Goal: Information Seeking & Learning: Learn about a topic

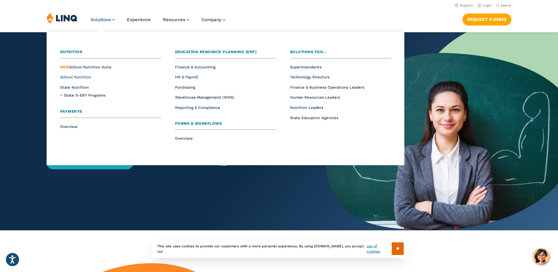
click at [82, 76] on span "School Nutrition" at bounding box center [75, 77] width 31 height 4
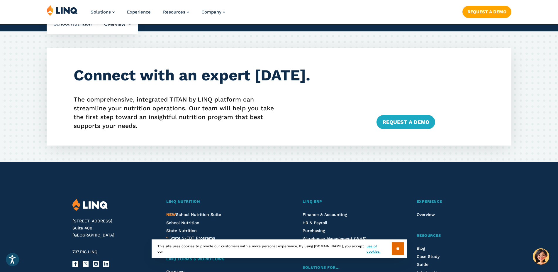
scroll to position [1467, 0]
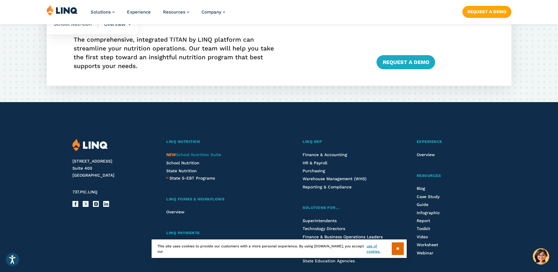
click at [210, 154] on span "NEW School Nutrition Suite" at bounding box center [193, 154] width 55 height 5
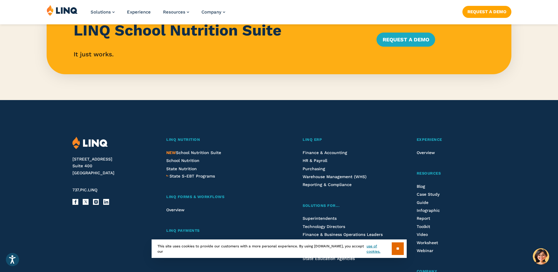
scroll to position [629, 0]
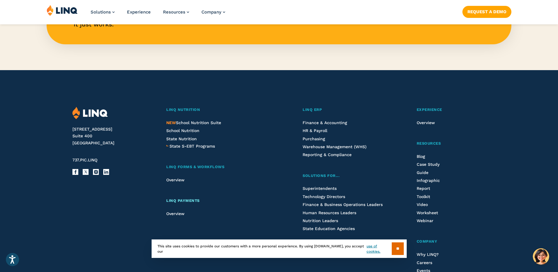
click at [190, 198] on link "LINQ Payments" at bounding box center [219, 201] width 106 height 6
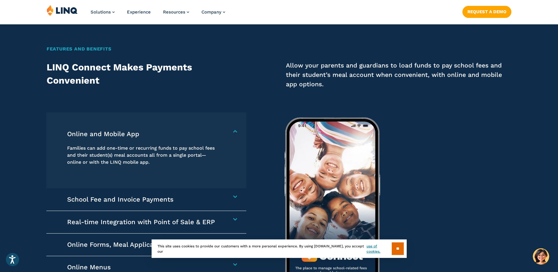
scroll to position [868, 0]
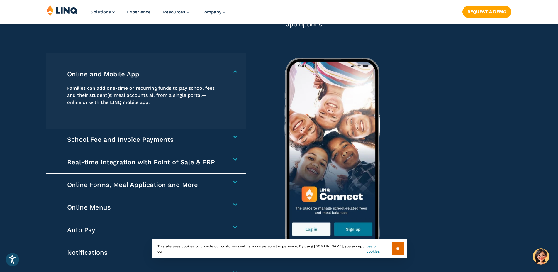
click at [236, 139] on div "School Fee and Invoice Payments Collect any school-related fees faster. From af…" at bounding box center [146, 140] width 200 height 23
click at [219, 136] on h4 "School Fee and Invoice Payments" at bounding box center [143, 140] width 152 height 8
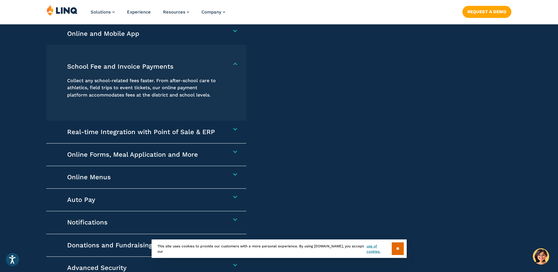
scroll to position [928, 0]
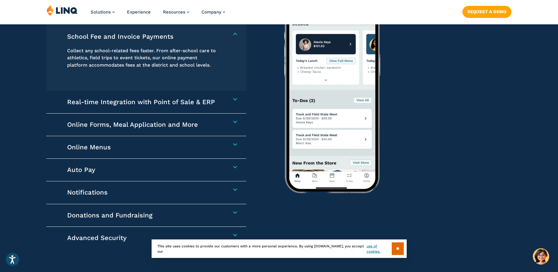
click at [219, 122] on h4 "Online Forms, Meal Application and More" at bounding box center [143, 125] width 152 height 8
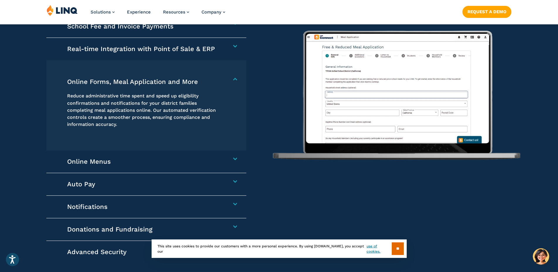
click at [342, 91] on img at bounding box center [396, 87] width 249 height 205
click at [341, 92] on img at bounding box center [396, 87] width 249 height 205
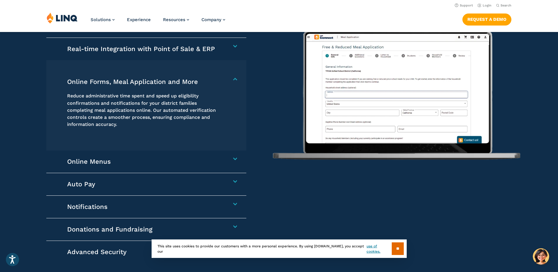
scroll to position [898, 0]
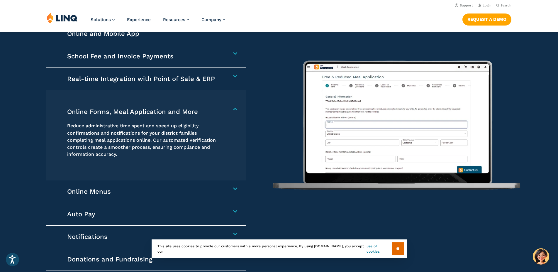
click at [399, 103] on img at bounding box center [396, 117] width 249 height 205
click at [181, 111] on h4 "Online Forms, Meal Application and More" at bounding box center [143, 112] width 152 height 8
click at [219, 109] on h4 "Online Forms, Meal Application and More" at bounding box center [143, 112] width 152 height 8
click at [326, 69] on img at bounding box center [396, 117] width 249 height 205
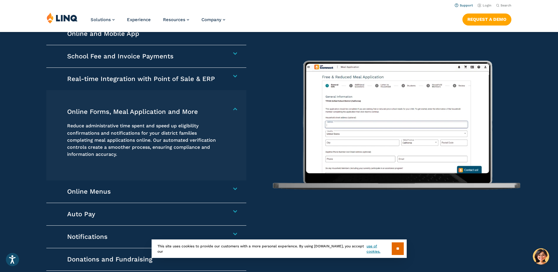
click at [466, 6] on link "Support" at bounding box center [464, 6] width 18 height 4
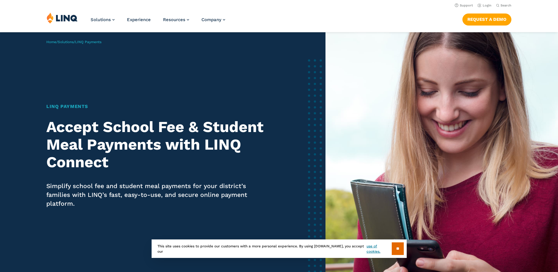
scroll to position [898, 0]
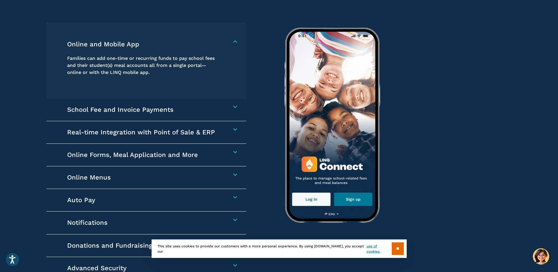
click at [313, 198] on img at bounding box center [396, 117] width 249 height 205
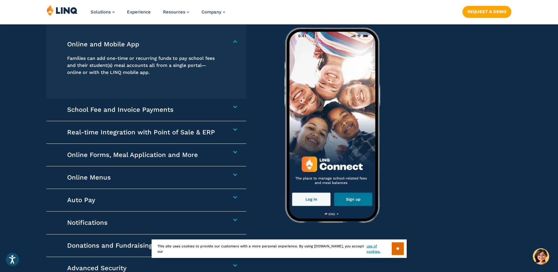
scroll to position [958, 0]
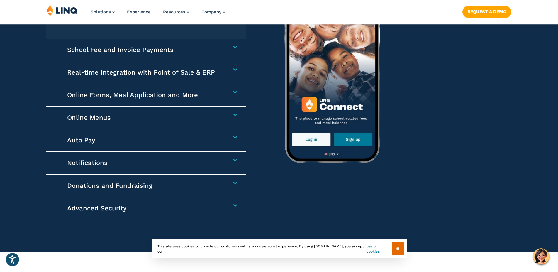
click at [155, 94] on h4 "Online Forms, Meal Application and More" at bounding box center [143, 95] width 152 height 8
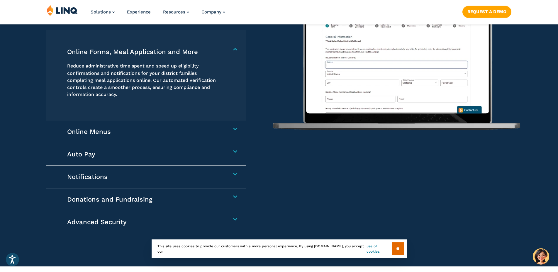
click at [114, 130] on h4 "Online Menus" at bounding box center [143, 132] width 152 height 8
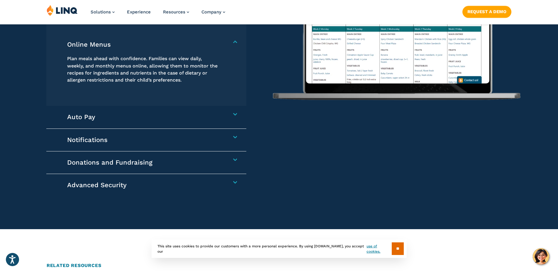
scroll to position [928, 0]
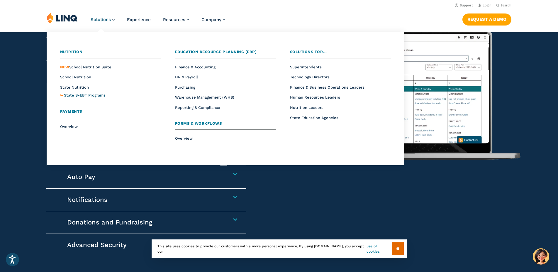
click at [72, 95] on span "State S-EBT Programs" at bounding box center [85, 95] width 42 height 4
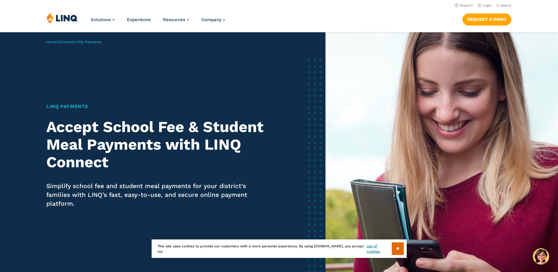
scroll to position [928, 0]
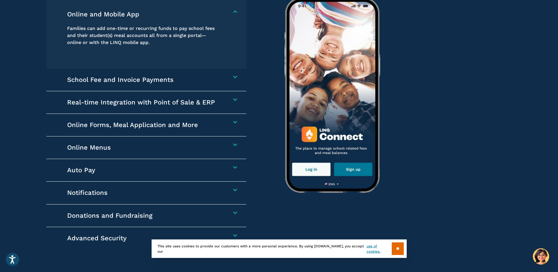
click at [163, 124] on h4 "Online Forms, Meal Application and More" at bounding box center [143, 125] width 152 height 8
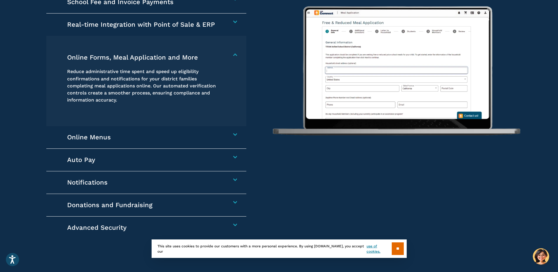
scroll to position [982, 0]
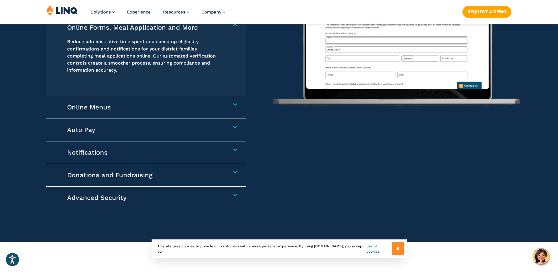
click at [397, 248] on input "**" at bounding box center [398, 248] width 12 height 13
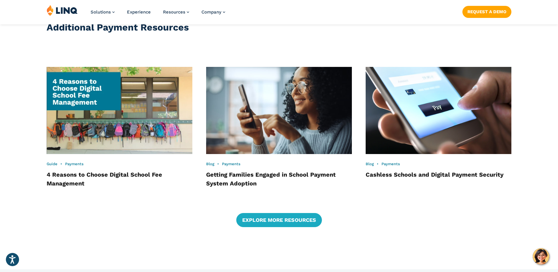
scroll to position [1281, 0]
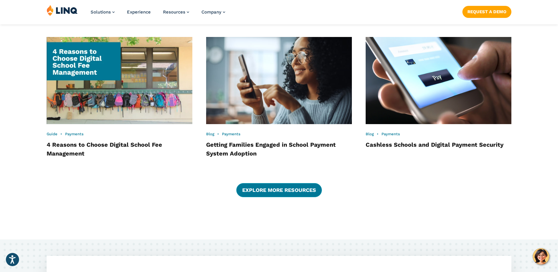
click at [299, 188] on link "Explore More Resources" at bounding box center [279, 190] width 86 height 14
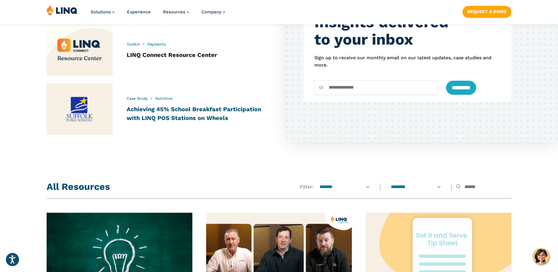
scroll to position [299, 0]
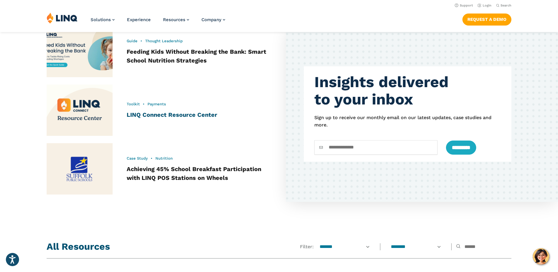
click at [193, 114] on link "LINQ Connect Resource Center" at bounding box center [172, 114] width 91 height 7
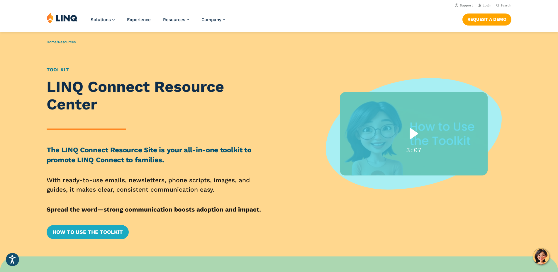
click at [409, 133] on div "Play" at bounding box center [414, 134] width 37 height 24
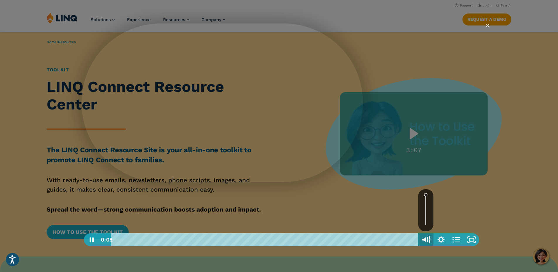
click at [425, 240] on icon "Mute" at bounding box center [425, 239] width 4 height 4
click at [424, 240] on icon "Unmute" at bounding box center [425, 239] width 4 height 4
drag, startPoint x: 426, startPoint y: 222, endPoint x: 426, endPoint y: 194, distance: 28.5
click at [426, 194] on div "Volume" at bounding box center [425, 210] width 15 height 42
click at [426, 195] on div "Volume" at bounding box center [425, 195] width 5 height 5
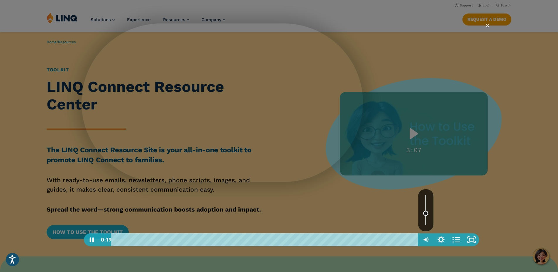
drag, startPoint x: 426, startPoint y: 199, endPoint x: 426, endPoint y: 214, distance: 15.0
click at [426, 214] on div "Volume" at bounding box center [425, 210] width 15 height 42
click at [426, 214] on div "Volume" at bounding box center [425, 213] width 5 height 5
click at [426, 218] on div "Volume" at bounding box center [425, 210] width 15 height 42
click at [427, 239] on icon "Mute" at bounding box center [427, 240] width 3 height 4
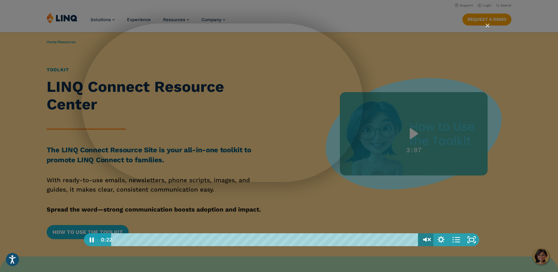
click at [427, 239] on icon "Unmute" at bounding box center [426, 240] width 18 height 16
click at [426, 226] on div "LINQ Connect Resource Center" at bounding box center [282, 135] width 400 height 225
click at [92, 238] on icon "Play Video" at bounding box center [92, 240] width 18 height 16
click at [443, 237] on icon "Show settings menu" at bounding box center [441, 240] width 18 height 16
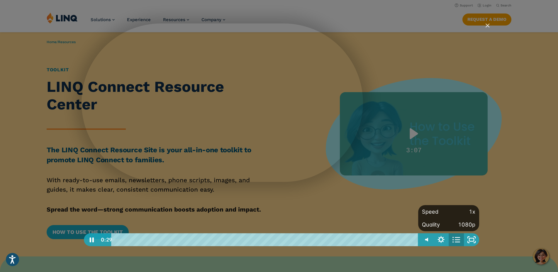
click at [456, 240] on icon "Open chapters" at bounding box center [457, 240] width 5 height 0
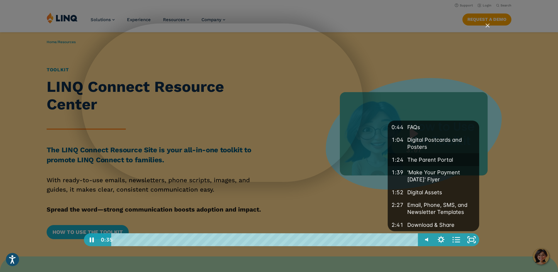
click at [439, 162] on div "The Parent Portal" at bounding box center [443, 159] width 74 height 13
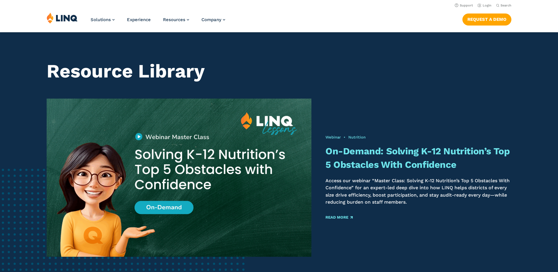
scroll to position [299, 0]
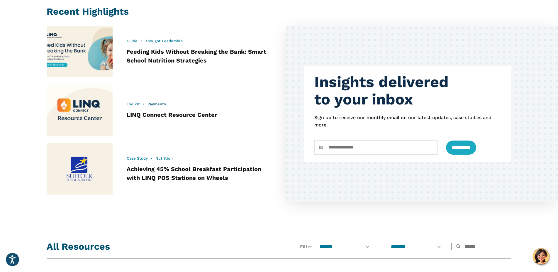
click at [157, 104] on link "Payments" at bounding box center [157, 104] width 18 height 4
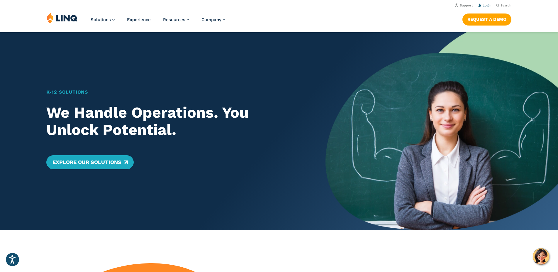
click at [480, 5] on link "Login" at bounding box center [485, 6] width 14 height 4
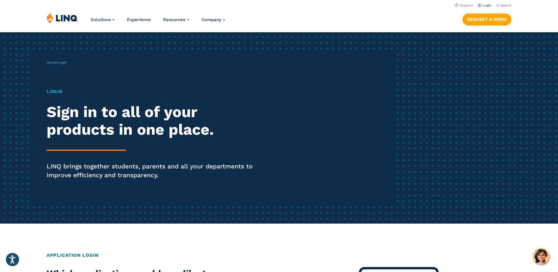
click at [484, 6] on link "Login" at bounding box center [485, 6] width 14 height 4
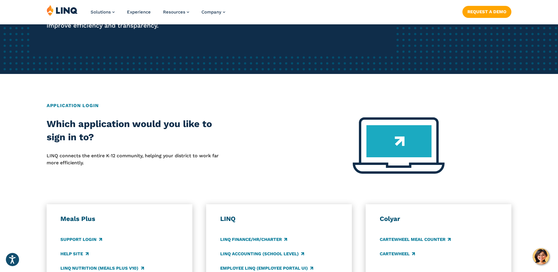
scroll to position [180, 0]
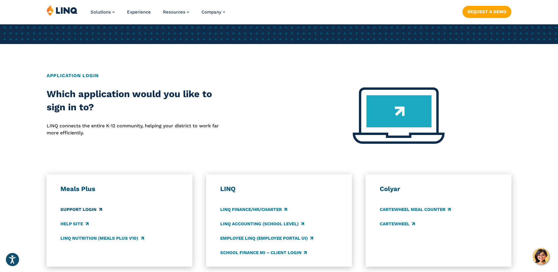
click at [92, 210] on link "Support Login" at bounding box center [80, 209] width 41 height 6
